Goal: Information Seeking & Learning: Learn about a topic

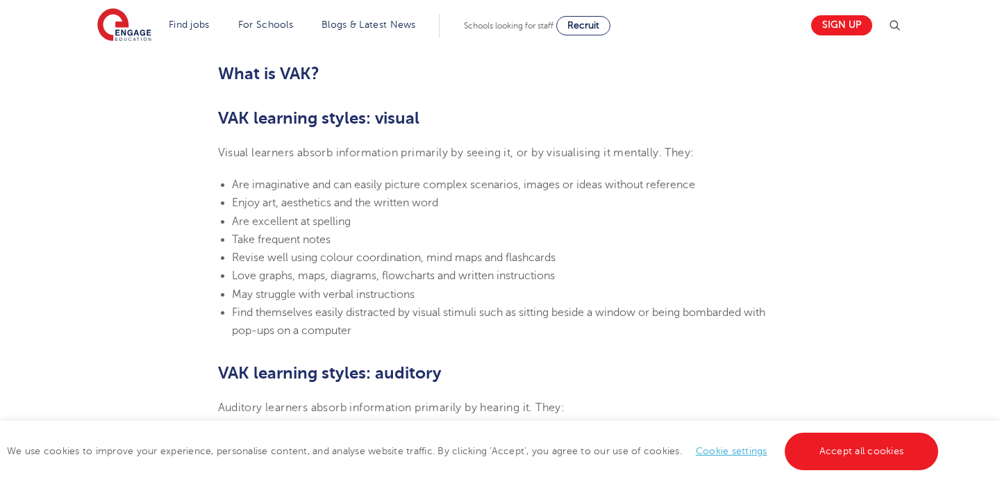
scroll to position [905, 0]
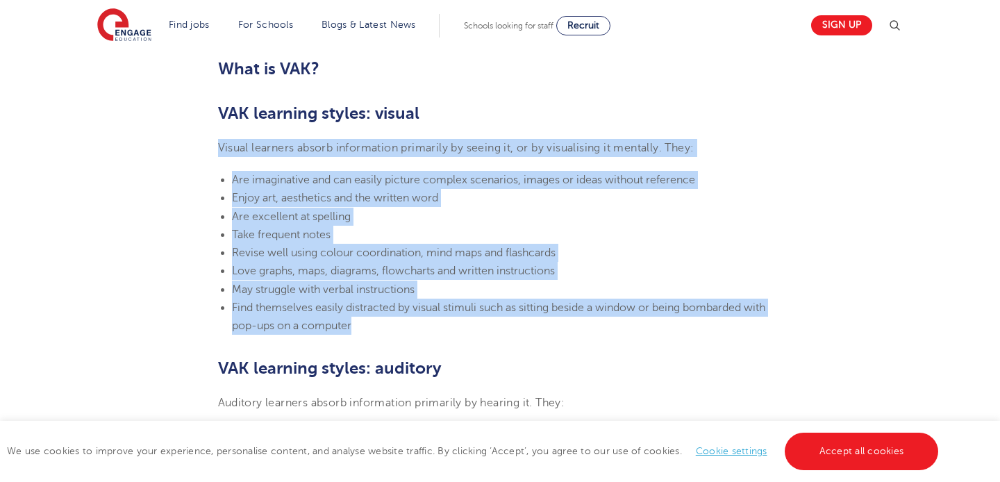
drag, startPoint x: 368, startPoint y: 327, endPoint x: 212, endPoint y: 142, distance: 241.5
click at [212, 142] on section "[DATE] VAK learning styles: what are they and what do they mean? Engage Educati…" at bounding box center [500, 450] width 842 height 1943
copy section "Visual learners absorb information primarily by seeing it, or by visualising it…"
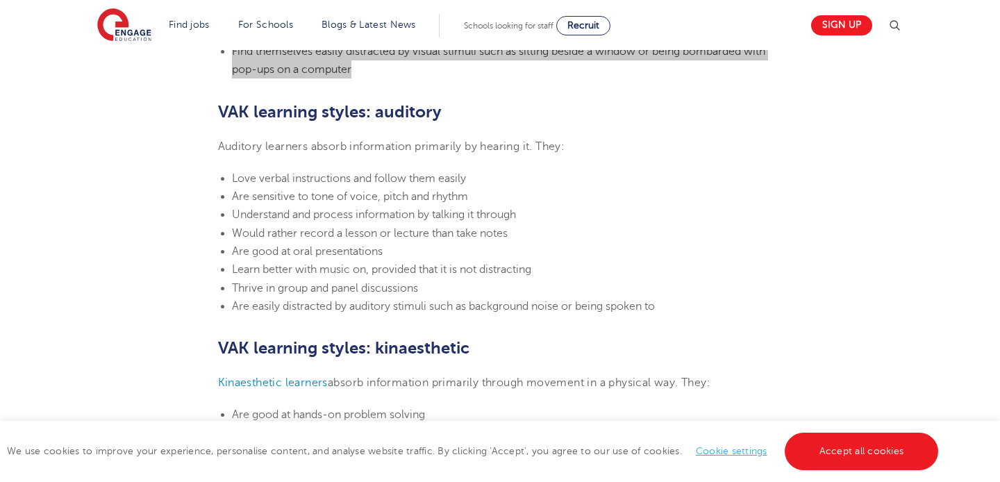
scroll to position [1173, 0]
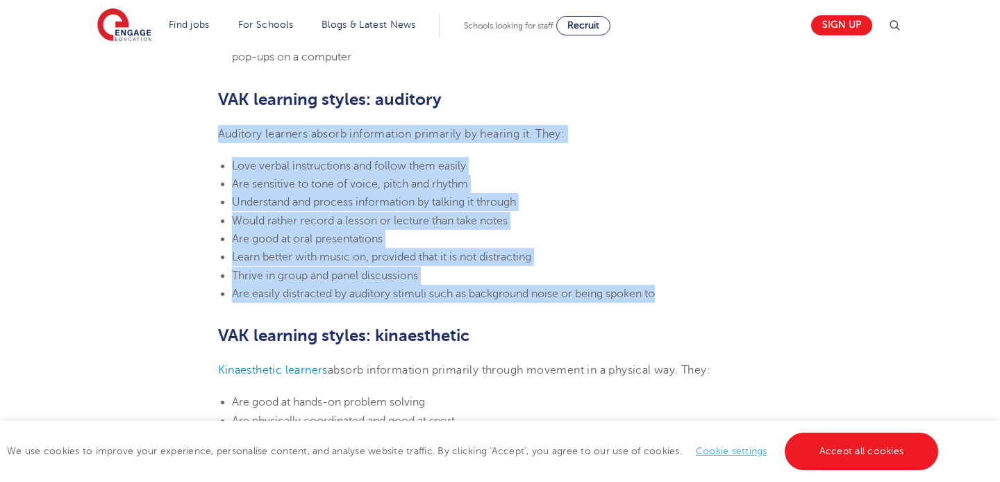
drag, startPoint x: 666, startPoint y: 291, endPoint x: 216, endPoint y: 130, distance: 477.9
click at [216, 130] on section "[DATE] VAK learning styles: what are they and what do they mean? Engage Educati…" at bounding box center [500, 181] width 842 height 1943
click at [487, 275] on li "Thrive in group and panel discussions" at bounding box center [507, 276] width 551 height 18
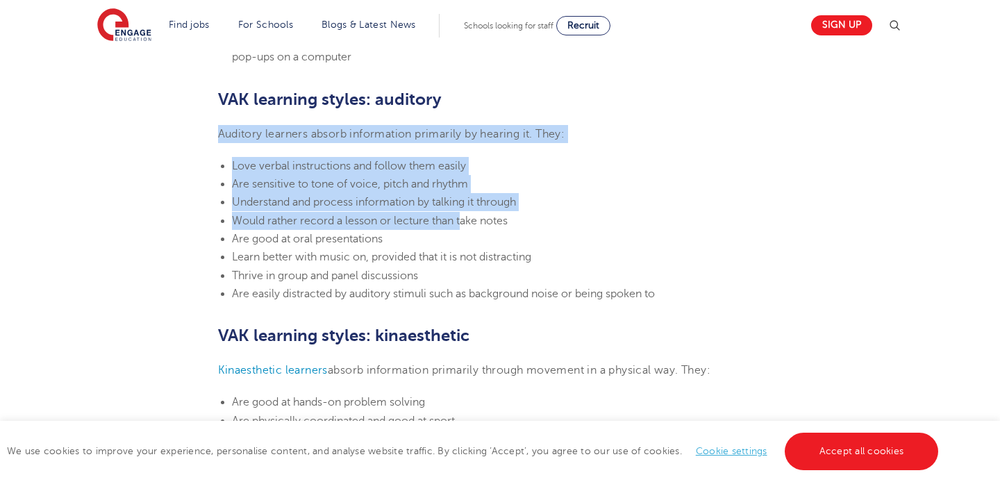
drag, startPoint x: 218, startPoint y: 128, endPoint x: 462, endPoint y: 210, distance: 257.1
click at [462, 210] on section "[DATE] VAK learning styles: what are they and what do they mean? Engage Educati…" at bounding box center [500, 181] width 842 height 1943
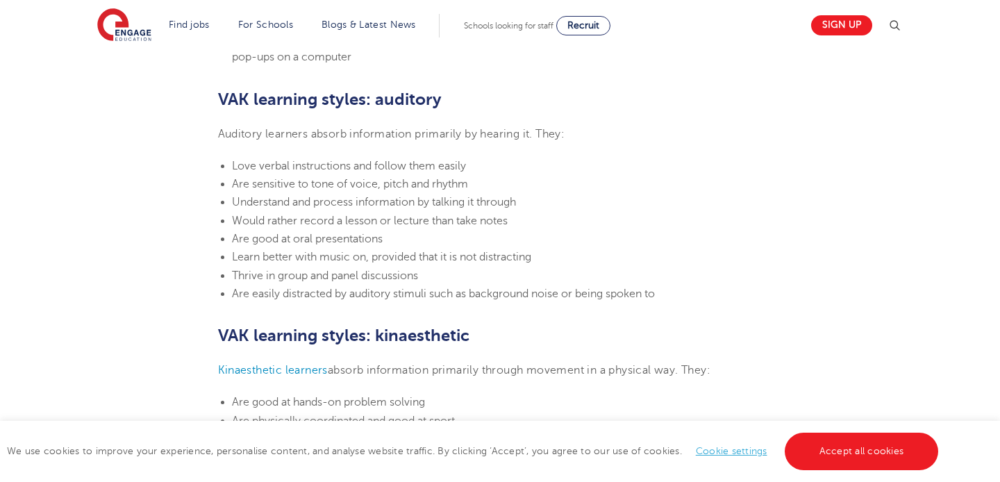
click at [615, 302] on section "[DATE] VAK learning styles: what are they and what do they mean? Engage Educati…" at bounding box center [500, 181] width 842 height 1943
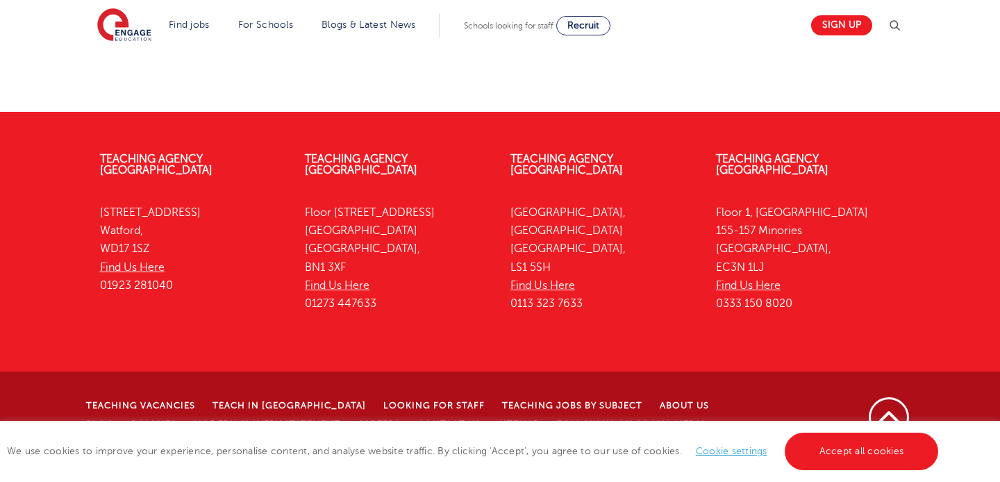
scroll to position [2668, 0]
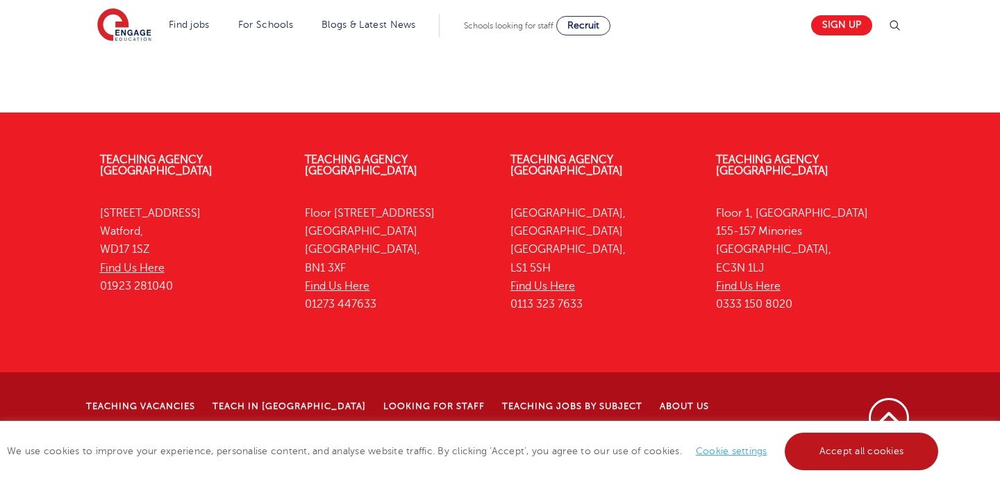
click at [873, 453] on link "Accept all cookies" at bounding box center [862, 451] width 154 height 37
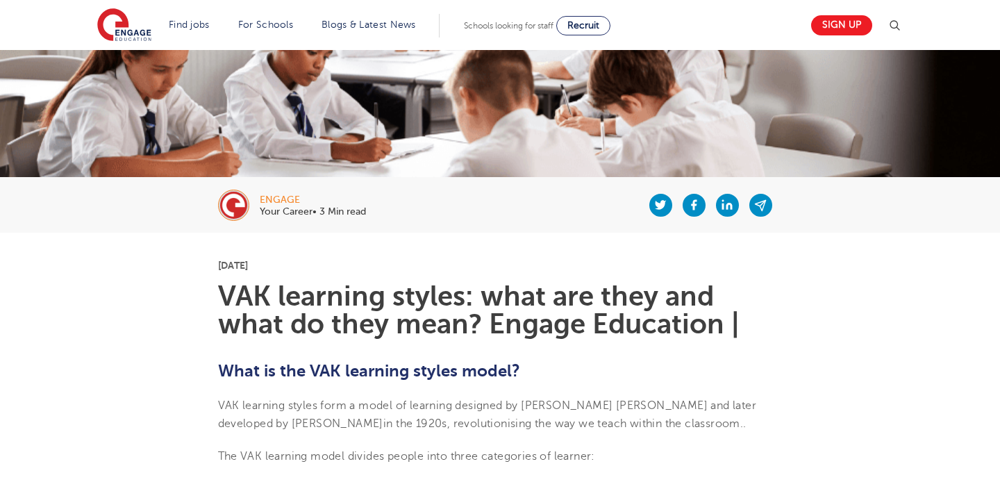
scroll to position [153, 0]
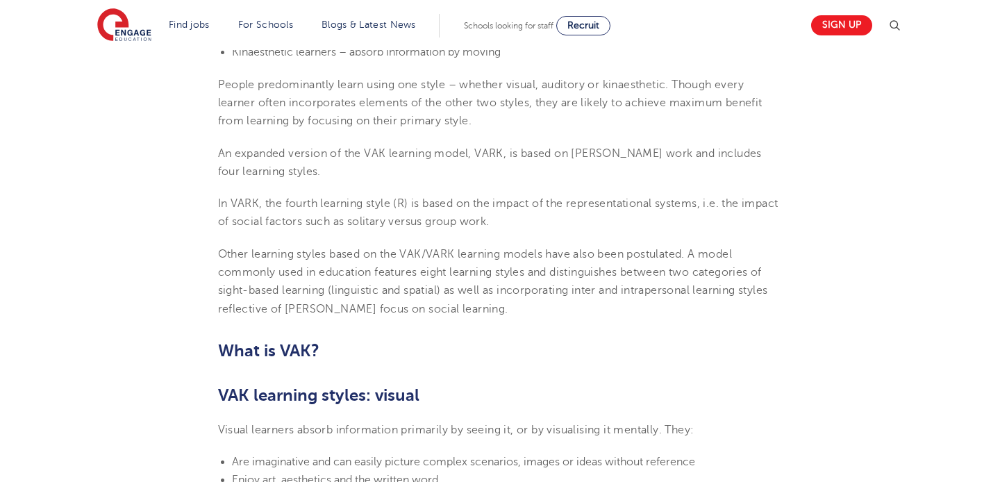
scroll to position [563, 0]
